Goal: Feedback & Contribution: Leave review/rating

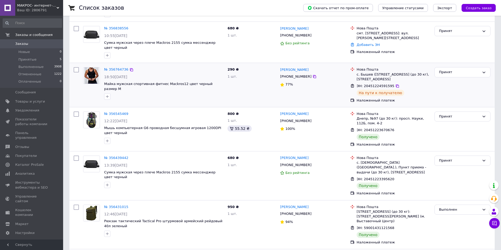
scroll to position [79, 0]
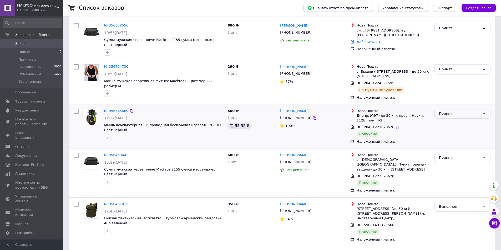
drag, startPoint x: 458, startPoint y: 109, endPoint x: 455, endPoint y: 110, distance: 3.3
click at [458, 111] on div "Принят" at bounding box center [459, 114] width 41 height 6
drag, startPoint x: 450, startPoint y: 114, endPoint x: 444, endPoint y: 120, distance: 8.0
click at [444, 120] on li "Выполнен" at bounding box center [461, 125] width 55 height 10
click at [287, 109] on link "Денис Василенко" at bounding box center [294, 111] width 28 height 5
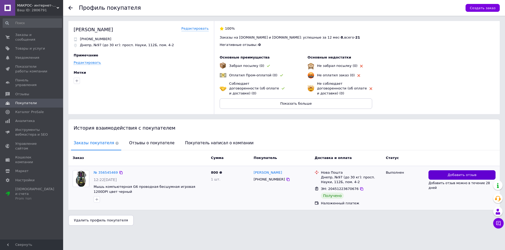
click at [448, 172] on button "Добавить отзыв" at bounding box center [461, 176] width 67 height 10
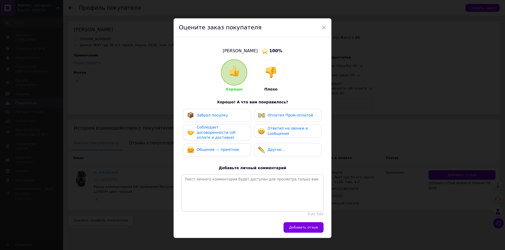
click at [218, 117] on span "Забрал посылку" at bounding box center [212, 115] width 31 height 4
drag, startPoint x: 212, startPoint y: 130, endPoint x: 213, endPoint y: 144, distance: 13.5
click at [212, 130] on span "Соблюдает договоренности (об оплате и доставке)" at bounding box center [216, 132] width 39 height 14
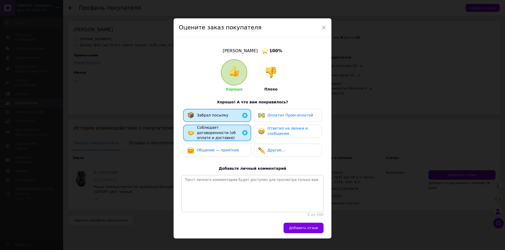
click at [211, 149] on span "Общение — приятное" at bounding box center [218, 150] width 42 height 4
click at [274, 134] on span "Ответил на звонки и сообщения" at bounding box center [287, 130] width 40 height 9
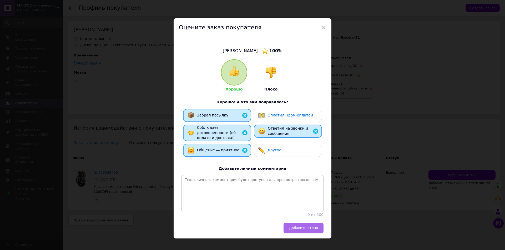
click at [313, 227] on span "Добавить отзыв" at bounding box center [303, 228] width 29 height 4
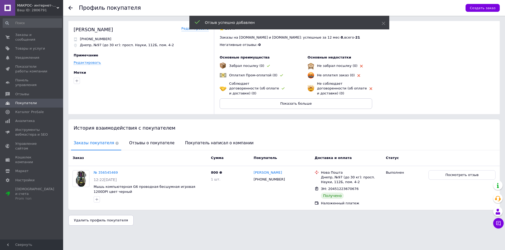
click at [73, 7] on div at bounding box center [73, 8] width 11 height 16
click at [70, 6] on use at bounding box center [70, 8] width 4 height 4
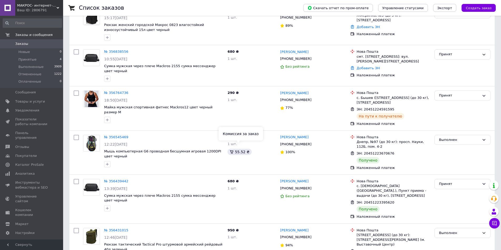
scroll to position [79, 0]
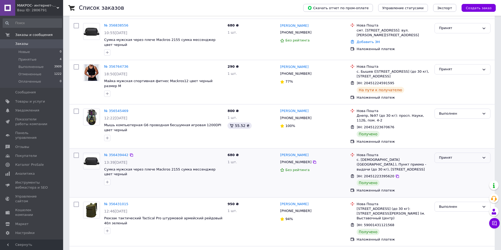
click at [480, 153] on div "Принят" at bounding box center [462, 158] width 56 height 10
drag, startPoint x: 449, startPoint y: 163, endPoint x: 444, endPoint y: 160, distance: 5.1
click at [449, 164] on li "Выполнен" at bounding box center [461, 169] width 55 height 10
click at [295, 153] on link "Діма Плешинець" at bounding box center [294, 155] width 28 height 5
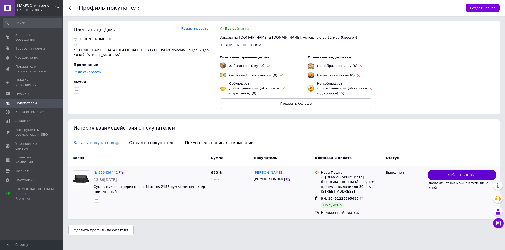
click at [459, 173] on span "Добавить отзыв" at bounding box center [461, 175] width 29 height 5
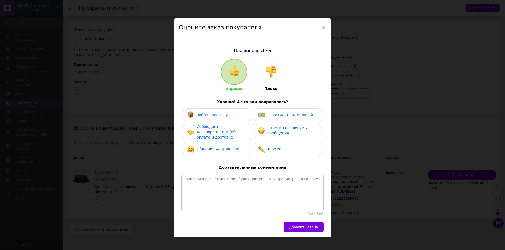
click at [231, 114] on div "Забрал посылку" at bounding box center [217, 115] width 60 height 7
drag, startPoint x: 222, startPoint y: 133, endPoint x: 212, endPoint y: 148, distance: 18.2
click at [222, 133] on span "Соблюдает договоренности (об оплате и доставке)" at bounding box center [216, 132] width 39 height 14
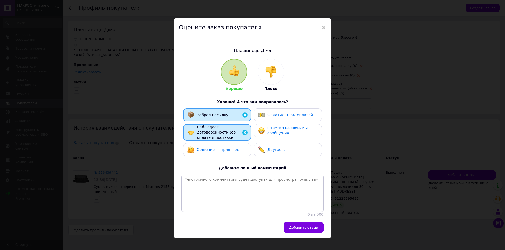
drag, startPoint x: 213, startPoint y: 150, endPoint x: 220, endPoint y: 148, distance: 7.6
click at [214, 150] on div "Общение — приятное" at bounding box center [217, 150] width 68 height 13
drag, startPoint x: 280, startPoint y: 134, endPoint x: 283, endPoint y: 141, distance: 7.5
click at [280, 134] on span "Ответил на звонки и сообщения" at bounding box center [287, 130] width 40 height 9
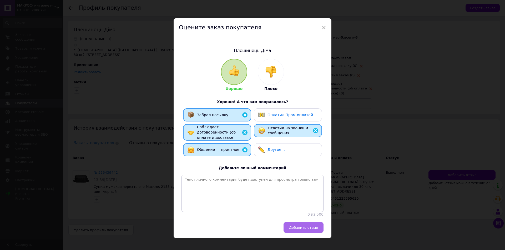
click at [315, 229] on span "Добавить отзыв" at bounding box center [303, 228] width 29 height 4
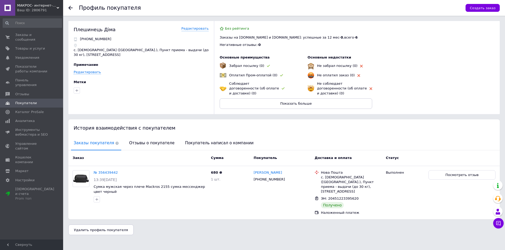
click at [70, 8] on use at bounding box center [70, 8] width 4 height 4
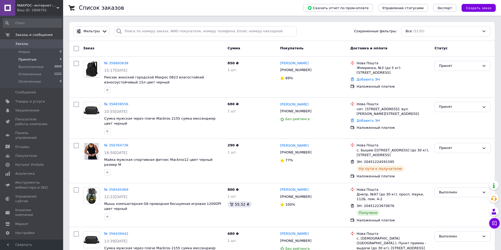
click at [21, 62] on li "Принятые 4" at bounding box center [32, 59] width 65 height 7
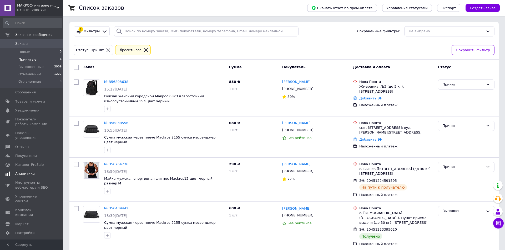
click at [22, 172] on span "Аналитика" at bounding box center [24, 174] width 19 height 5
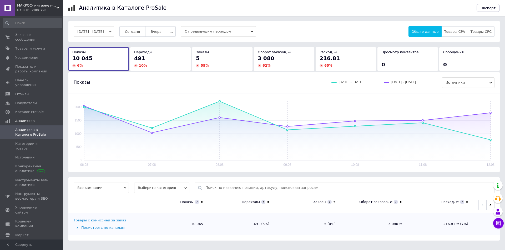
drag, startPoint x: 40, startPoint y: 12, endPoint x: 40, endPoint y: 15, distance: 2.9
click at [40, 12] on div "Ваш ID: 2806791" at bounding box center [40, 10] width 46 height 5
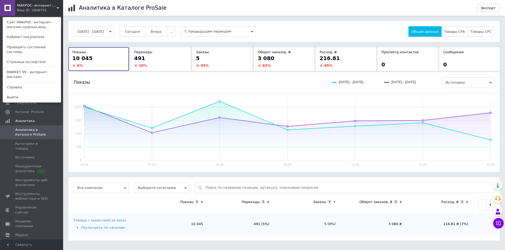
click at [33, 67] on link "MARKET 99 - интернет-магазин" at bounding box center [32, 74] width 58 height 15
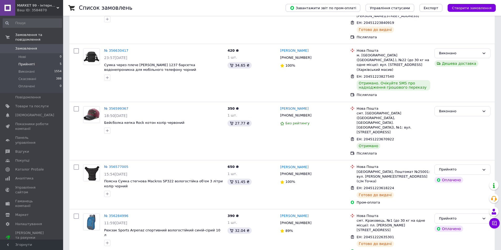
scroll to position [131, 0]
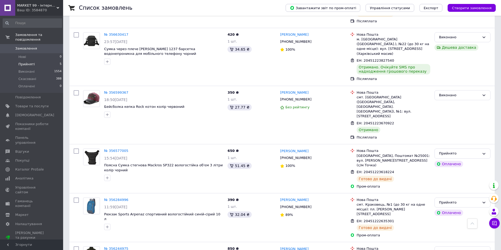
click at [26, 62] on span "Прийняті" at bounding box center [26, 64] width 16 height 5
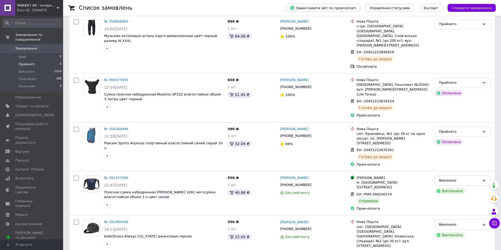
scroll to position [62, 0]
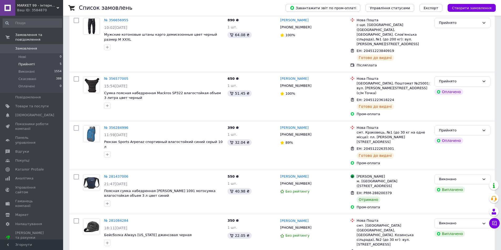
drag, startPoint x: 38, startPoint y: 7, endPoint x: 40, endPoint y: 10, distance: 3.6
click at [38, 7] on span "MARKET 99 - інтернет-магазин" at bounding box center [36, 5] width 39 height 5
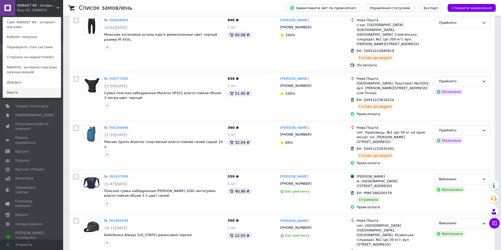
click at [20, 88] on link "Вийти" at bounding box center [32, 93] width 58 height 10
